Goal: Find specific page/section

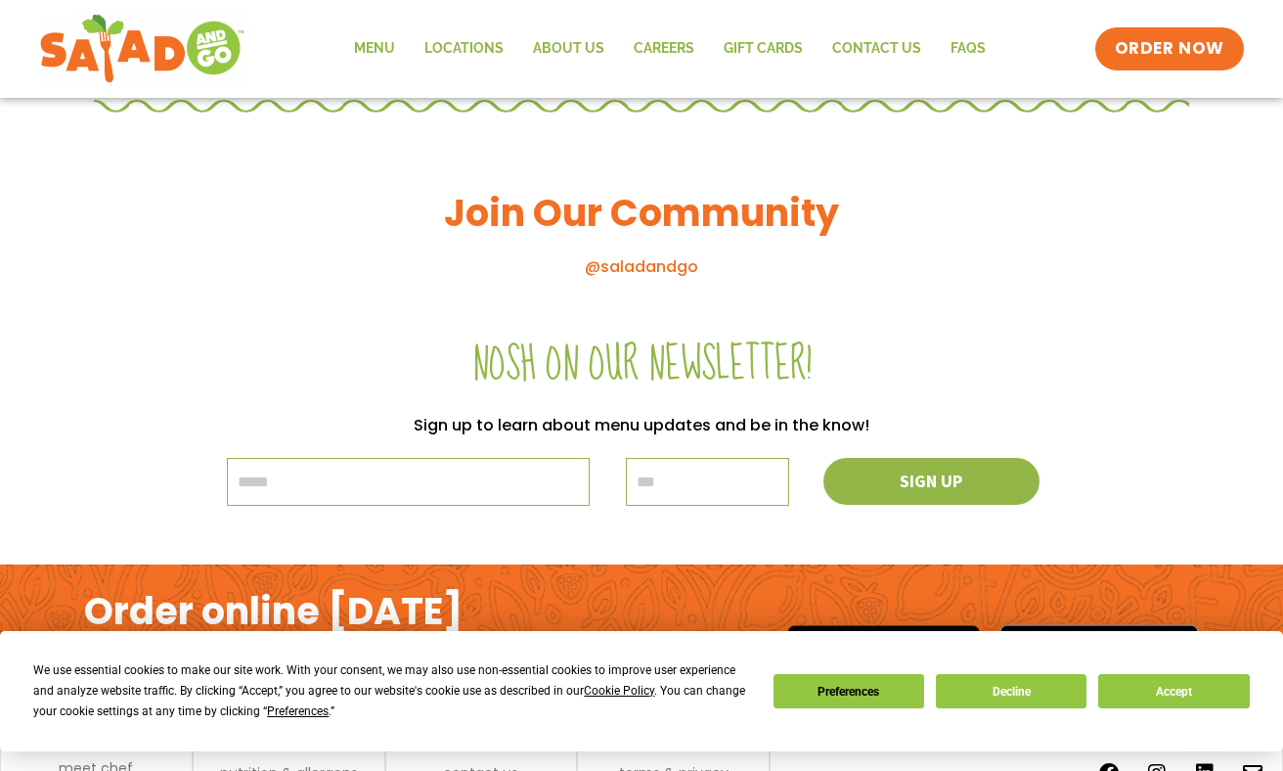
scroll to position [2217, 0]
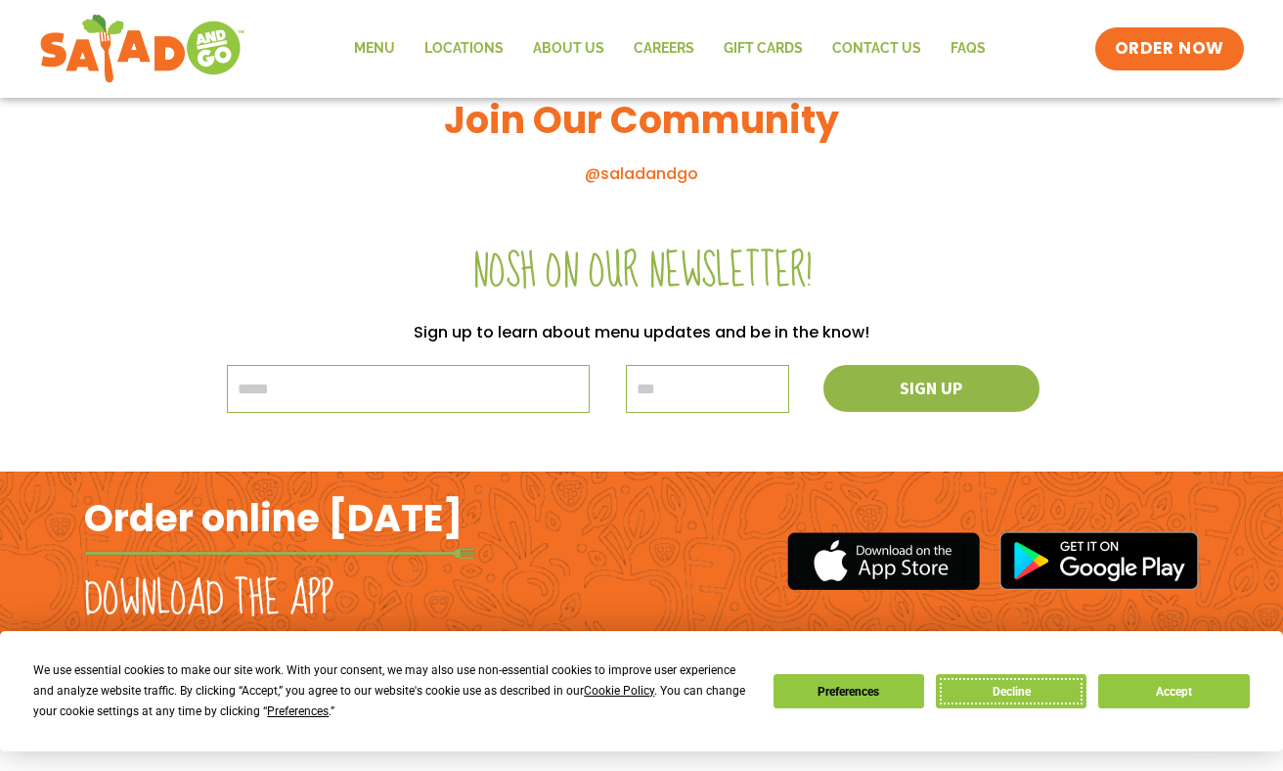
click at [1022, 693] on button "Decline" at bounding box center [1011, 691] width 151 height 34
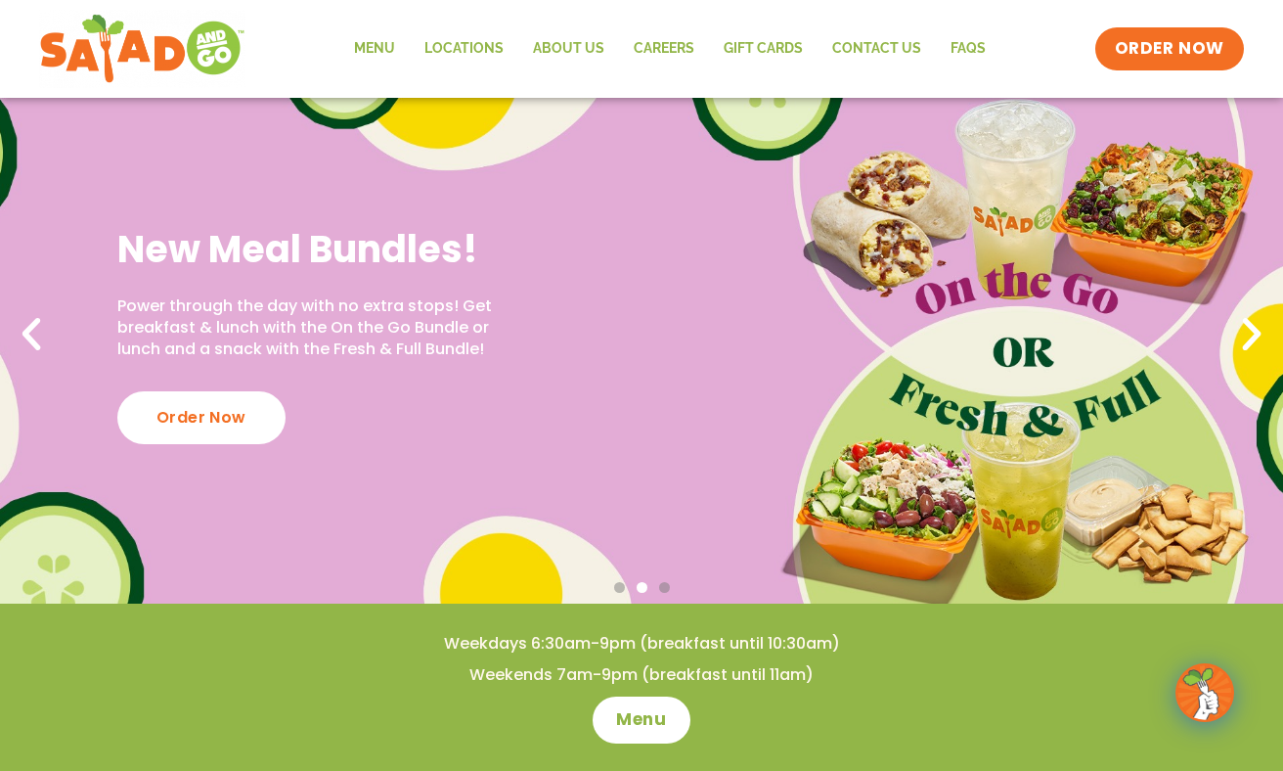
scroll to position [0, 0]
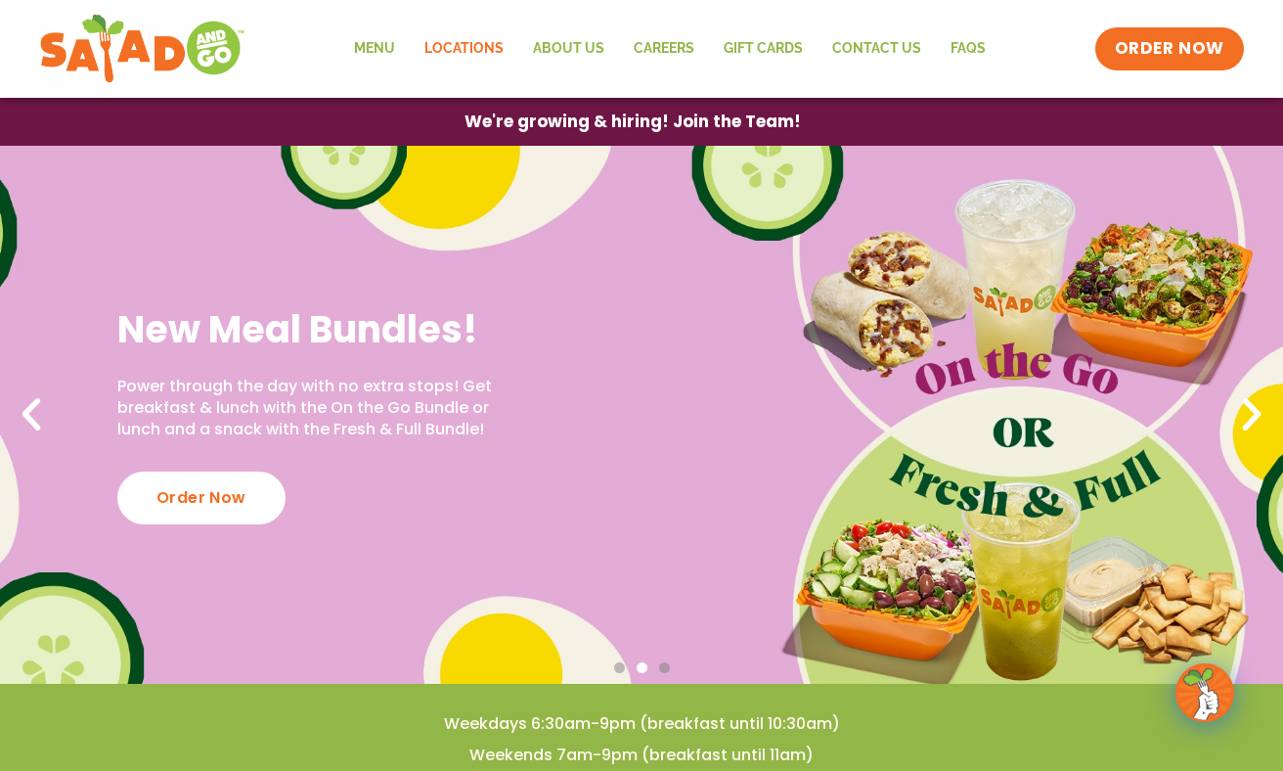
click at [463, 45] on link "Locations" at bounding box center [464, 48] width 109 height 45
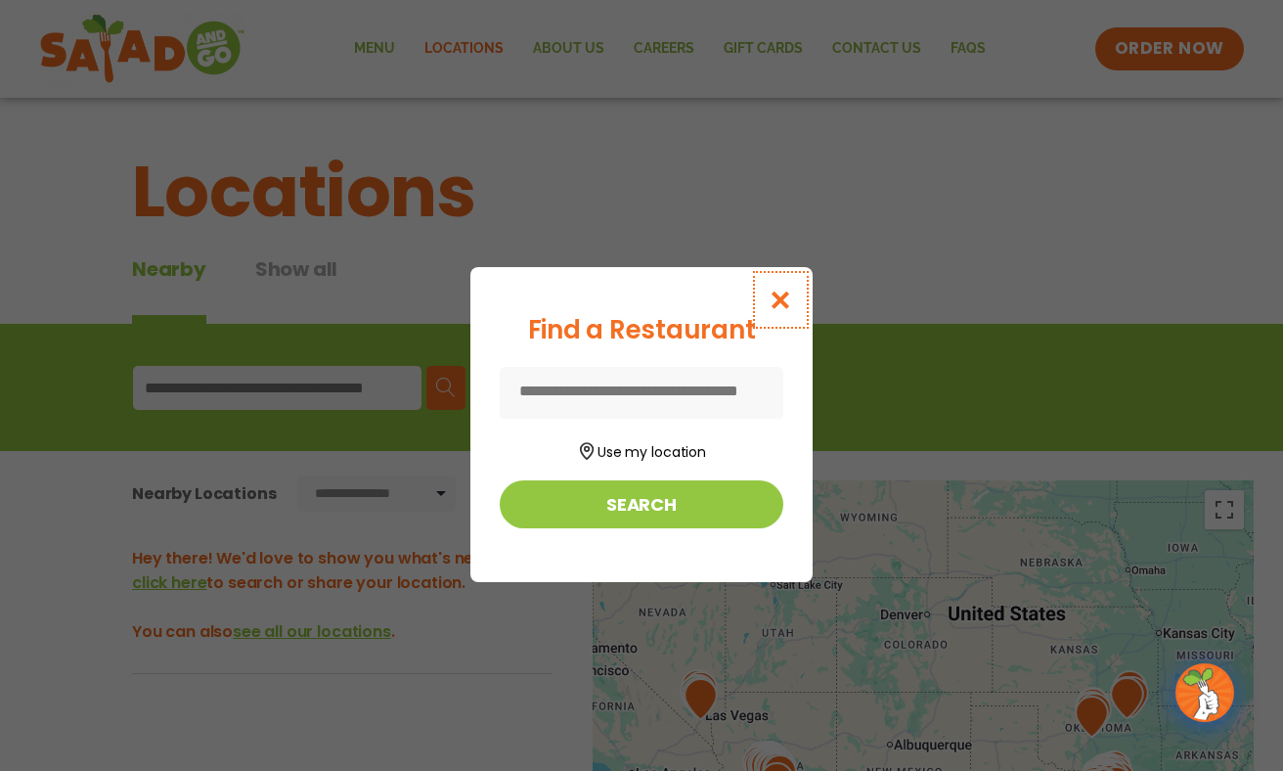
click at [773, 300] on icon "Close modal" at bounding box center [781, 300] width 24 height 21
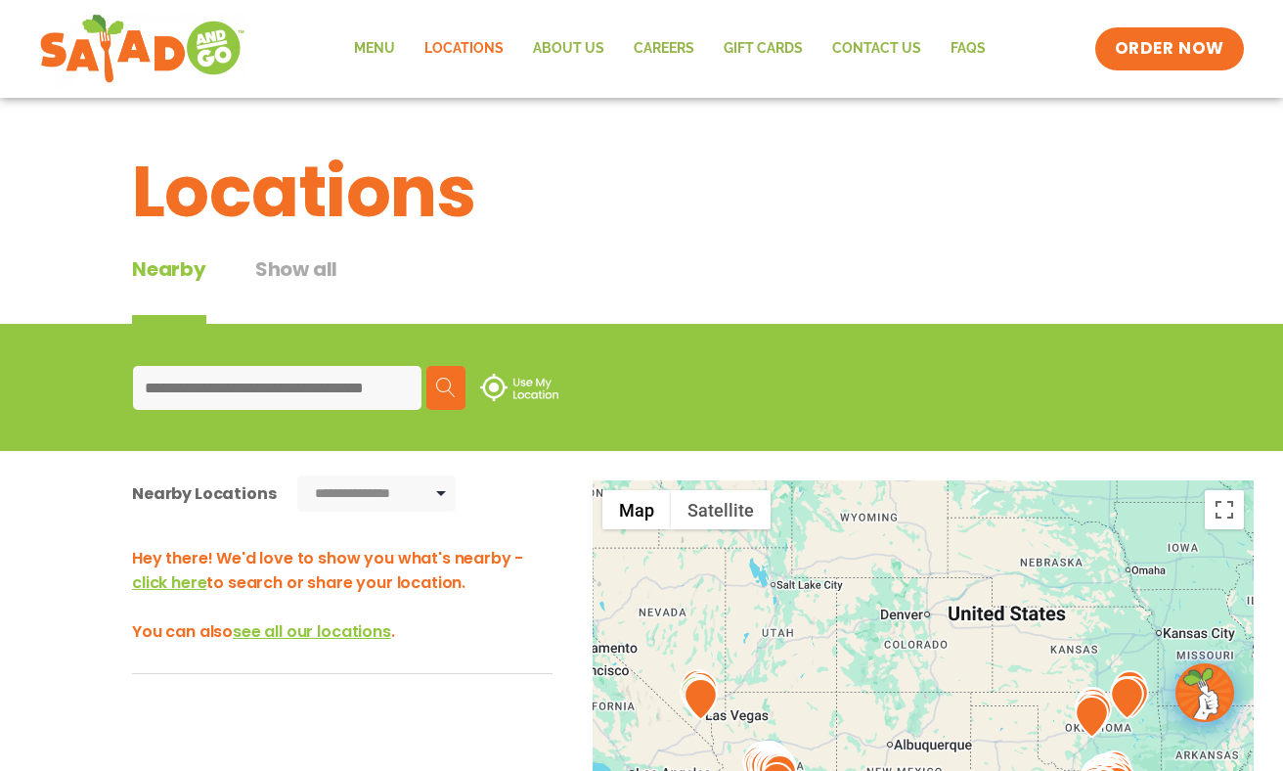
click at [355, 628] on span "see all our locations" at bounding box center [312, 631] width 158 height 22
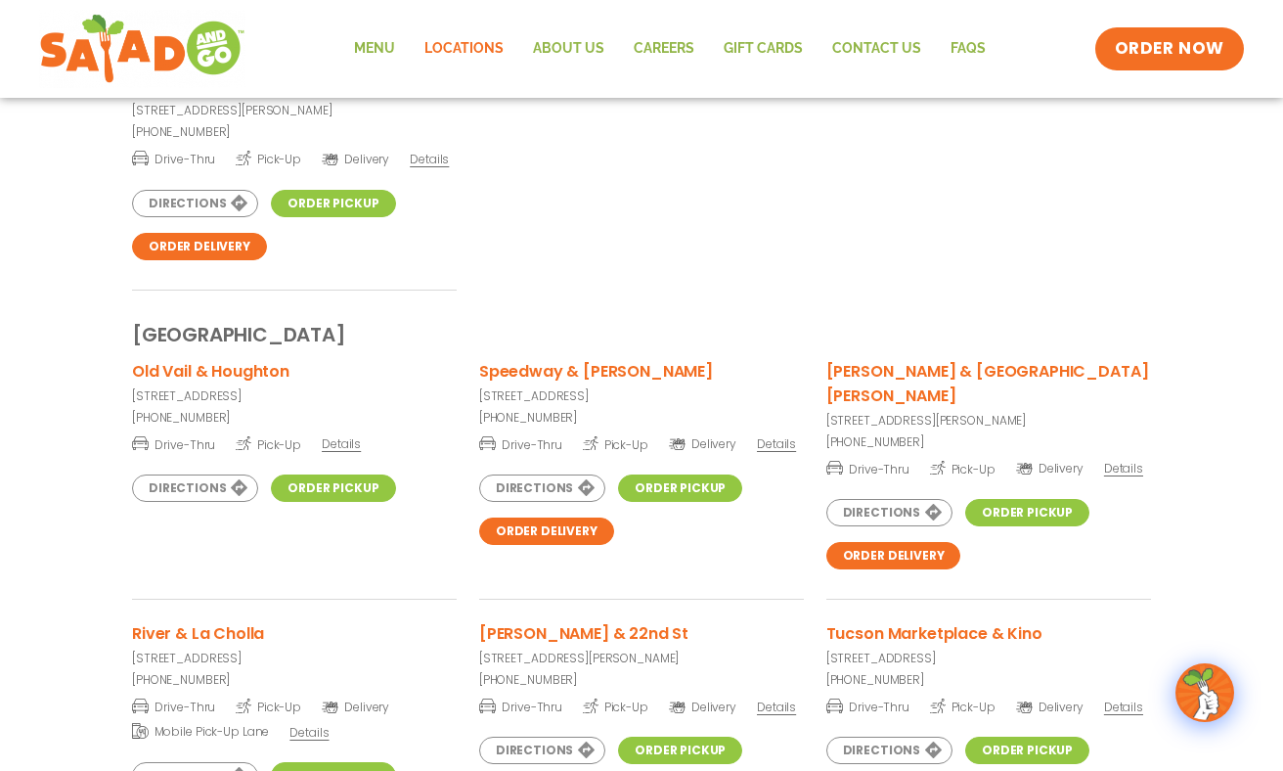
scroll to position [7712, 0]
